Goal: Navigation & Orientation: Go to known website

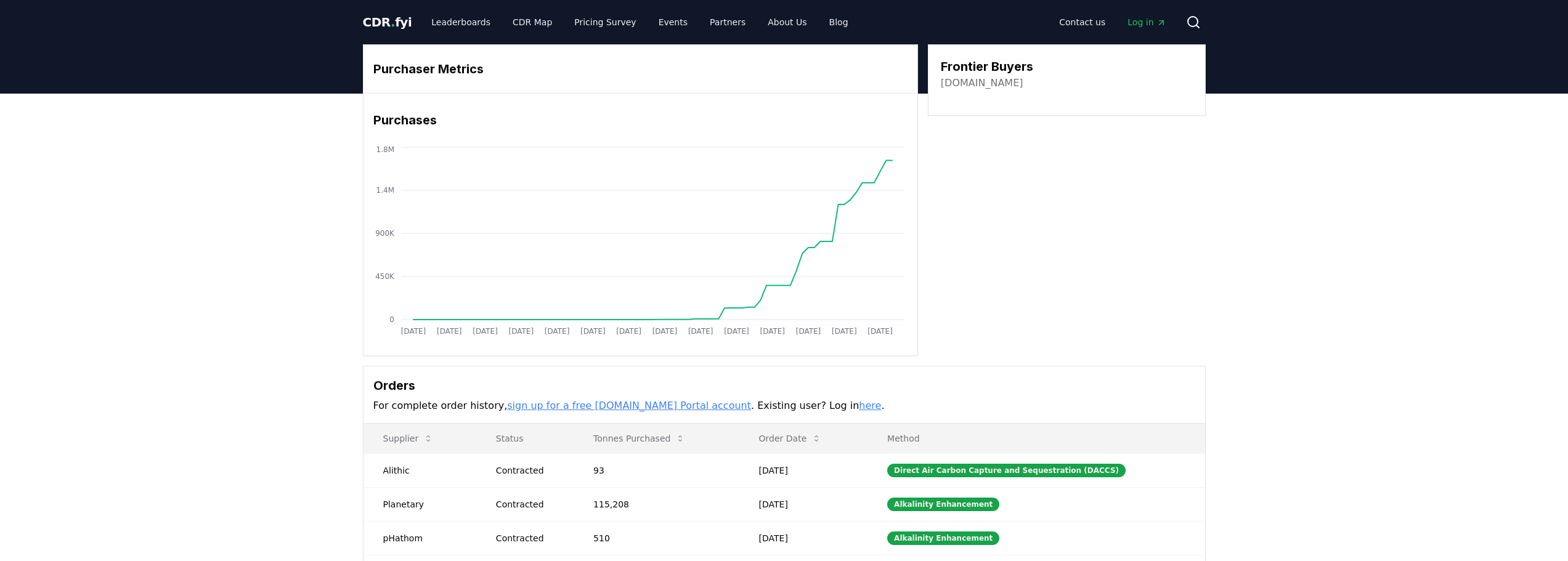
click at [391, 23] on span "." at bounding box center [393, 21] width 5 height 14
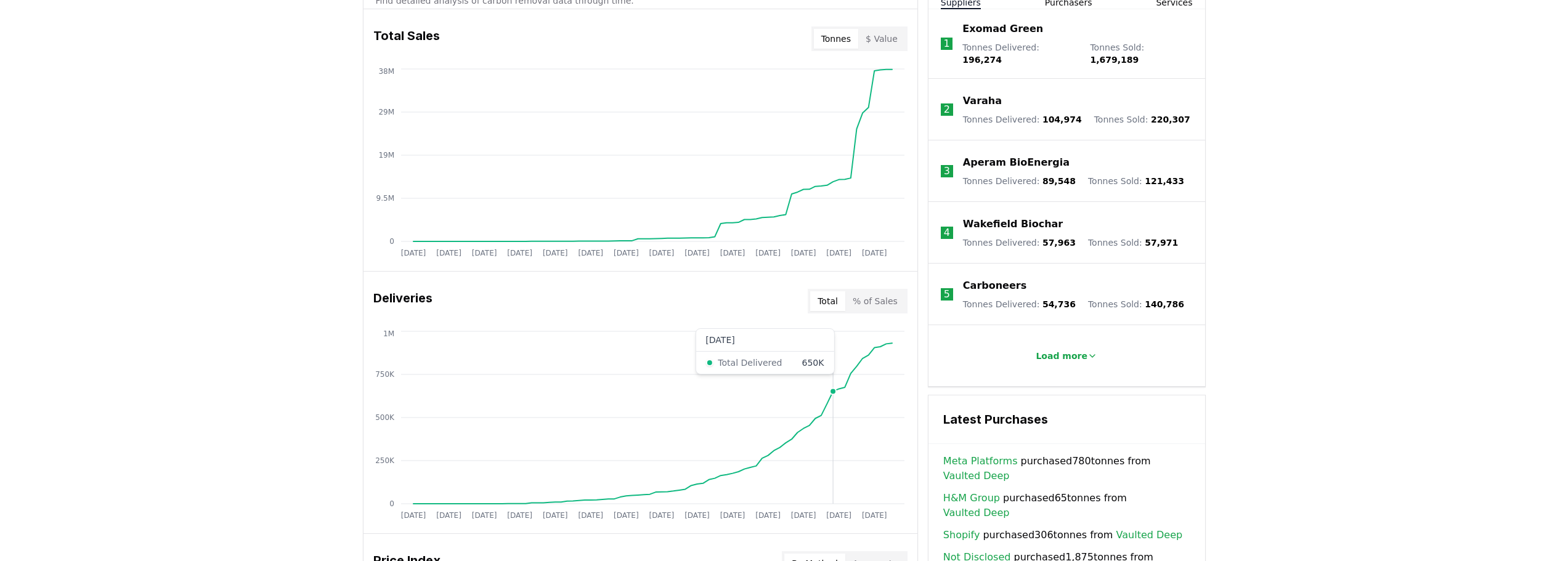
scroll to position [369, 0]
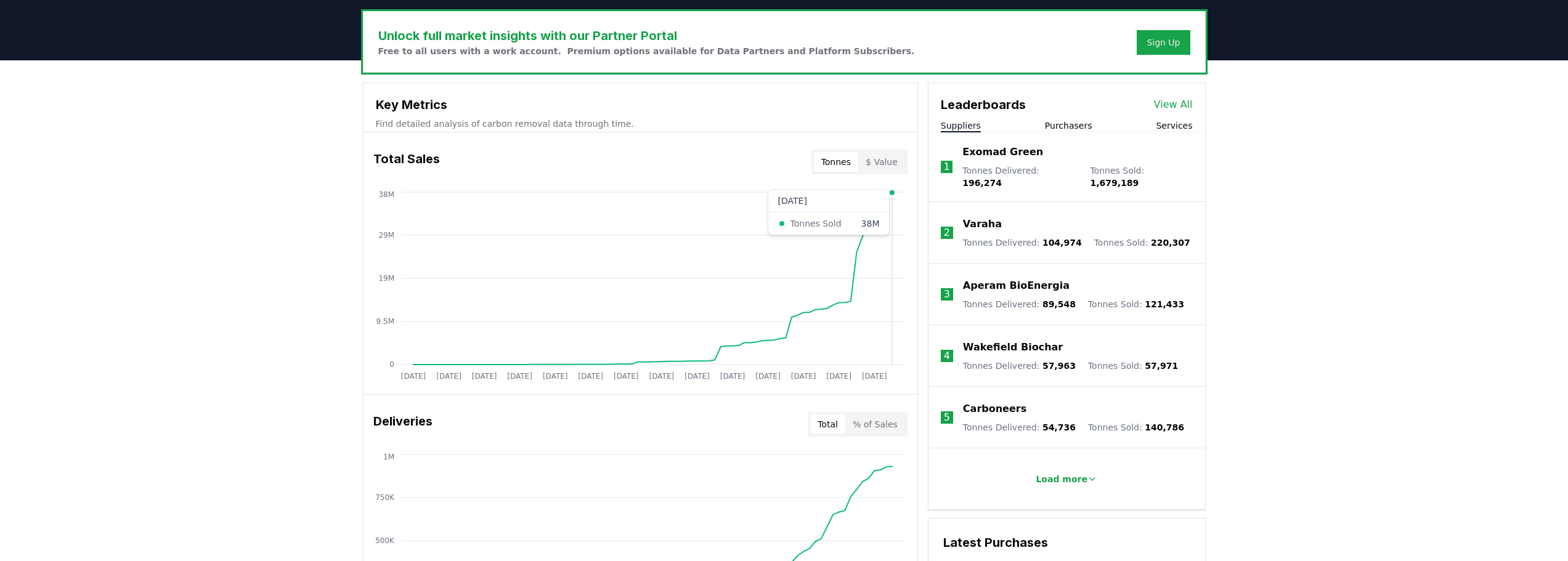
drag, startPoint x: 889, startPoint y: 196, endPoint x: 904, endPoint y: 194, distance: 15.1
click at [904, 194] on icon "[DATE] [DATE] [DATE] [DATE] [DATE] [DATE] [DATE] [DATE] [DATE] [DATE] [DATE] [D…" at bounding box center [635, 287] width 544 height 197
click at [912, 291] on div "[DATE] [DATE] [DATE] [DATE] [DATE] [DATE] [DATE] [DATE] [DATE] [DATE] [DATE] [D…" at bounding box center [640, 287] width 554 height 197
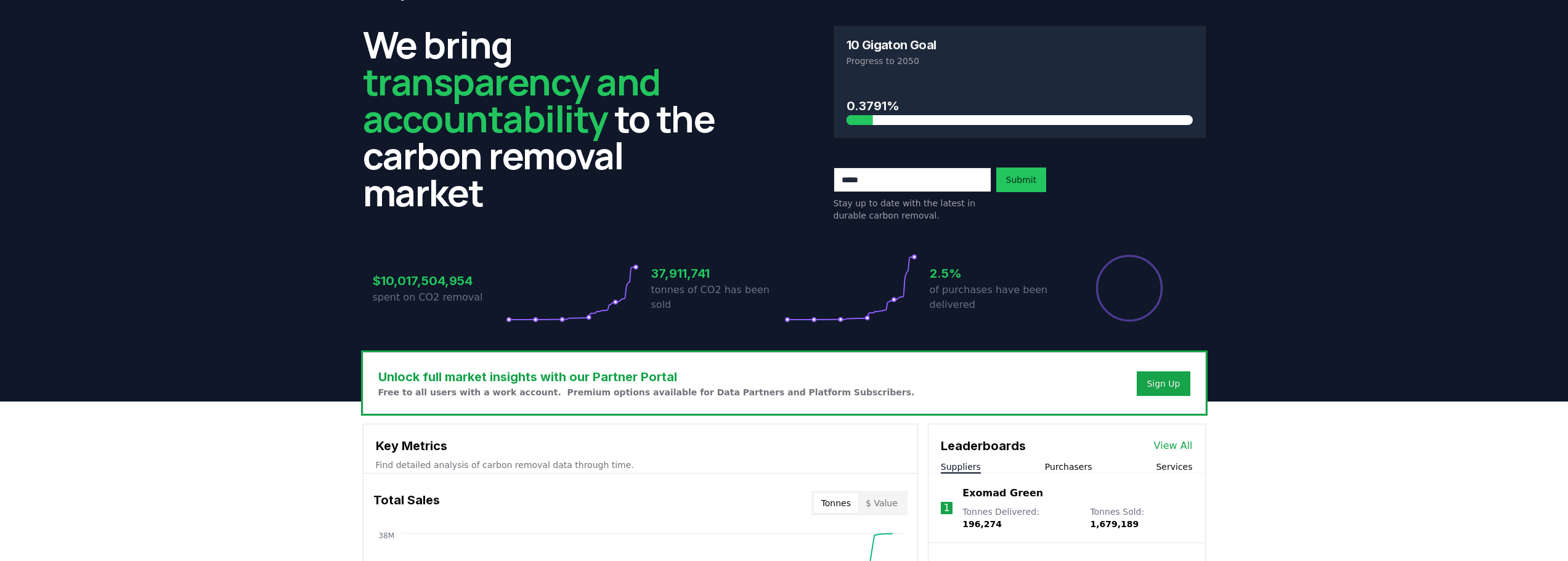
scroll to position [0, 0]
